Goal: Transaction & Acquisition: Download file/media

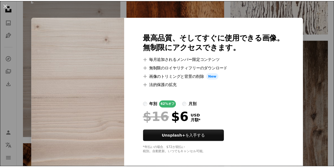
scroll to position [3, 0]
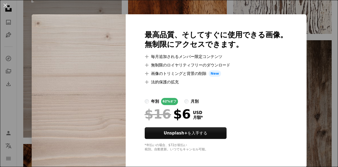
click at [305, 119] on div "An X shape 最高品質、そしてすぐに使用できる画像。 無制限にアクセスできます。 A plus sign 毎月追加されるメンバー限定コンテンツ A p…" at bounding box center [169, 83] width 338 height 167
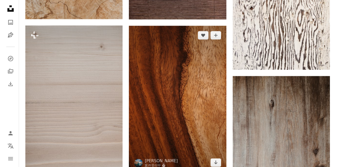
scroll to position [330, 0]
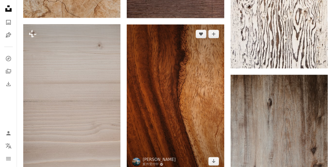
click at [180, 111] on img at bounding box center [175, 97] width 97 height 146
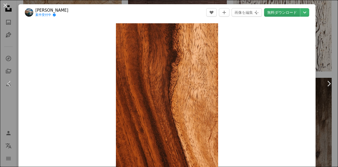
click at [280, 14] on link "無料ダウンロード" at bounding box center [282, 12] width 36 height 8
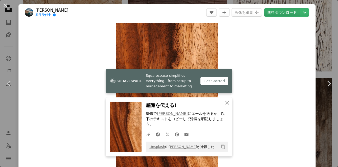
scroll to position [8, 0]
